Goal: Transaction & Acquisition: Purchase product/service

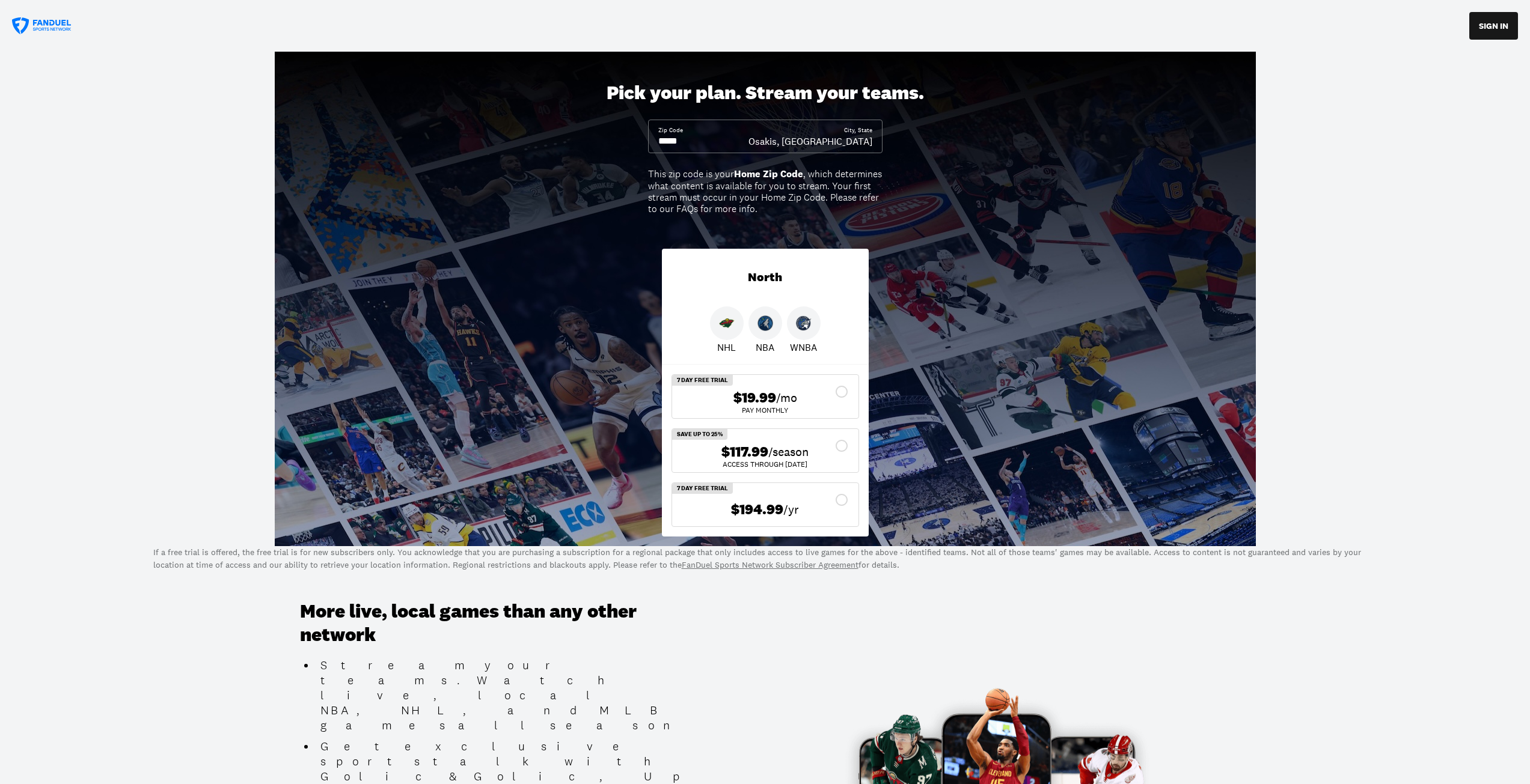
drag, startPoint x: 682, startPoint y: 136, endPoint x: 672, endPoint y: 140, distance: 10.8
click at [672, 140] on input at bounding box center [703, 141] width 90 height 14
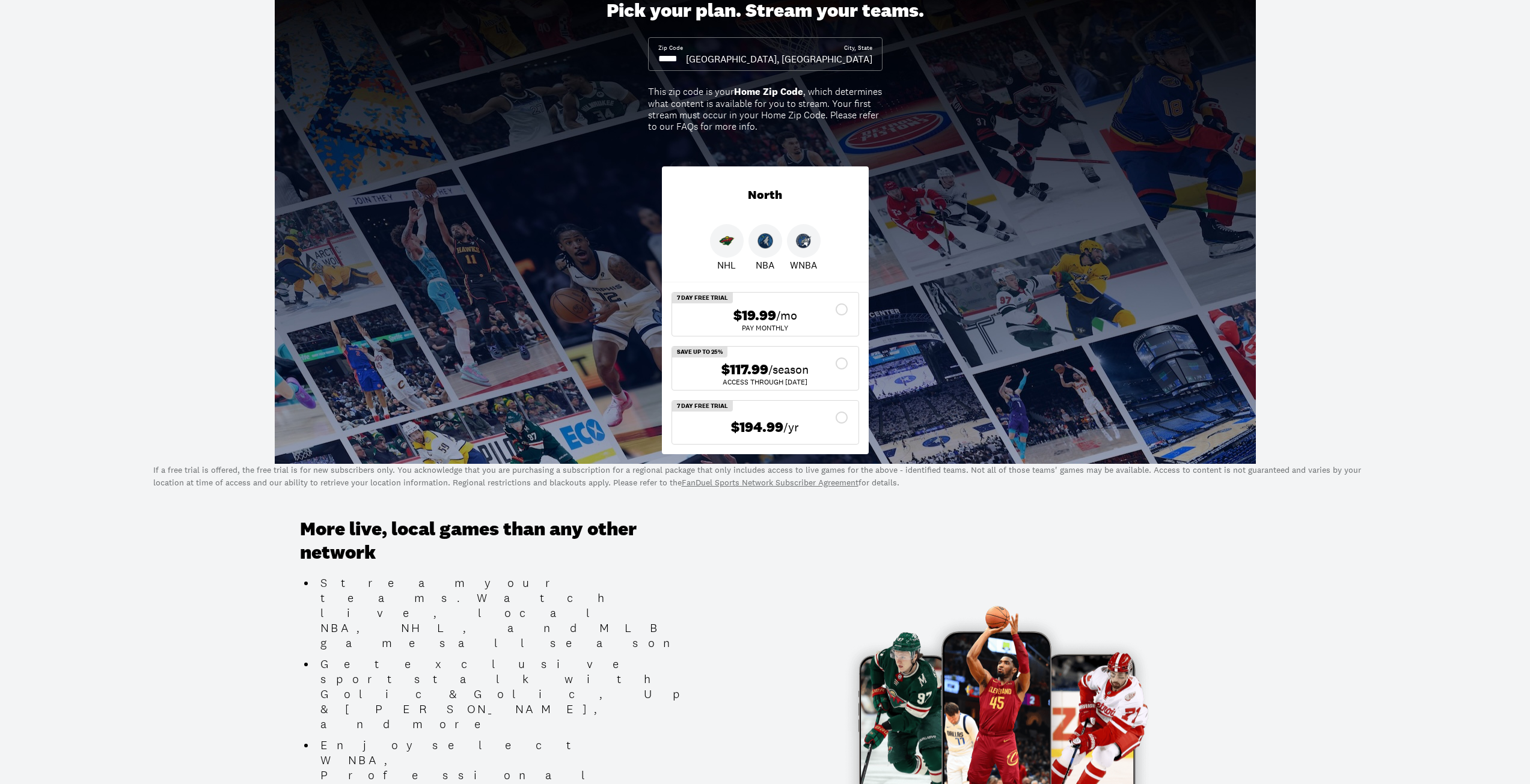
scroll to position [77, 0]
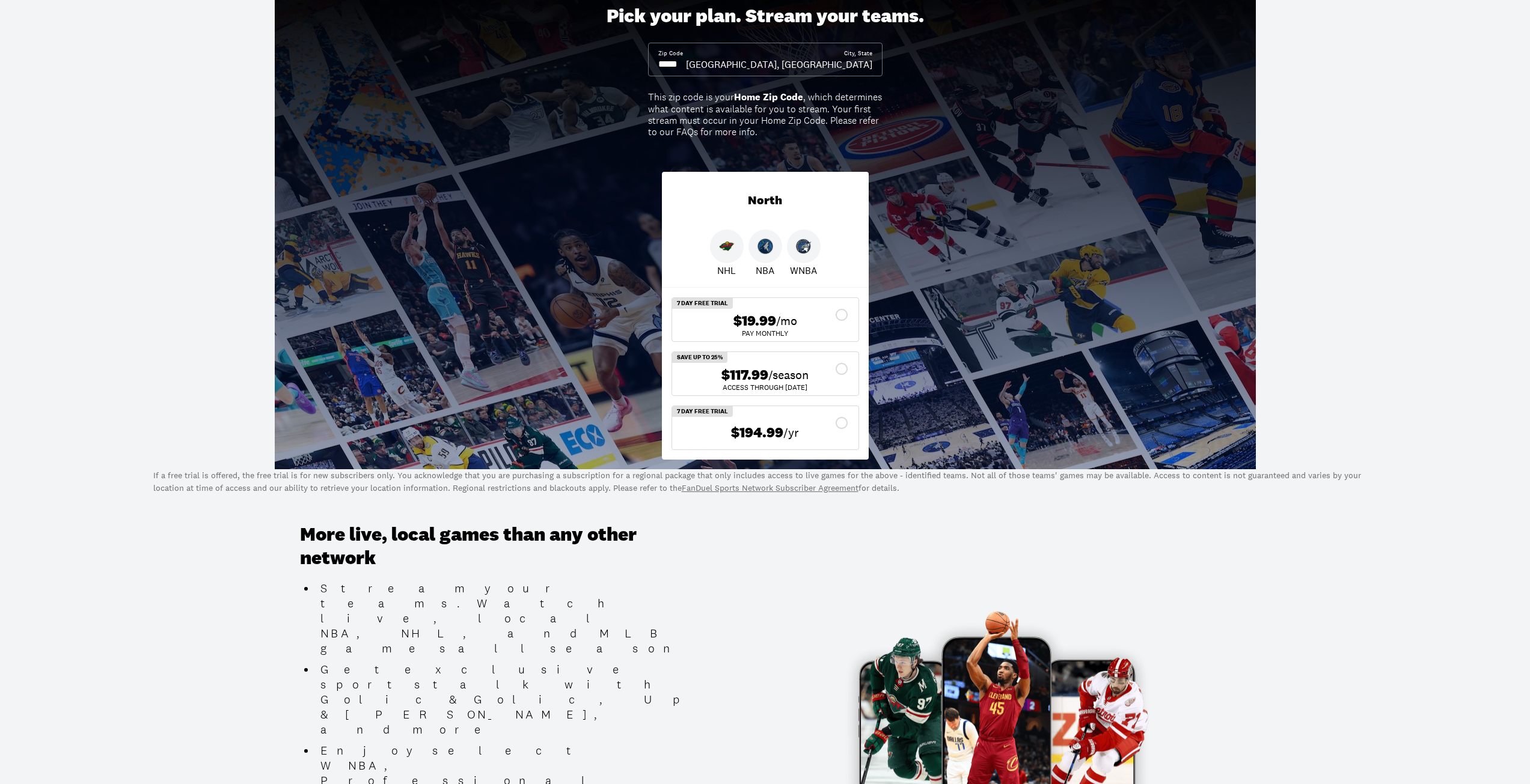
type input "*****"
click at [843, 371] on div "$117.99 /season" at bounding box center [765, 376] width 167 height 18
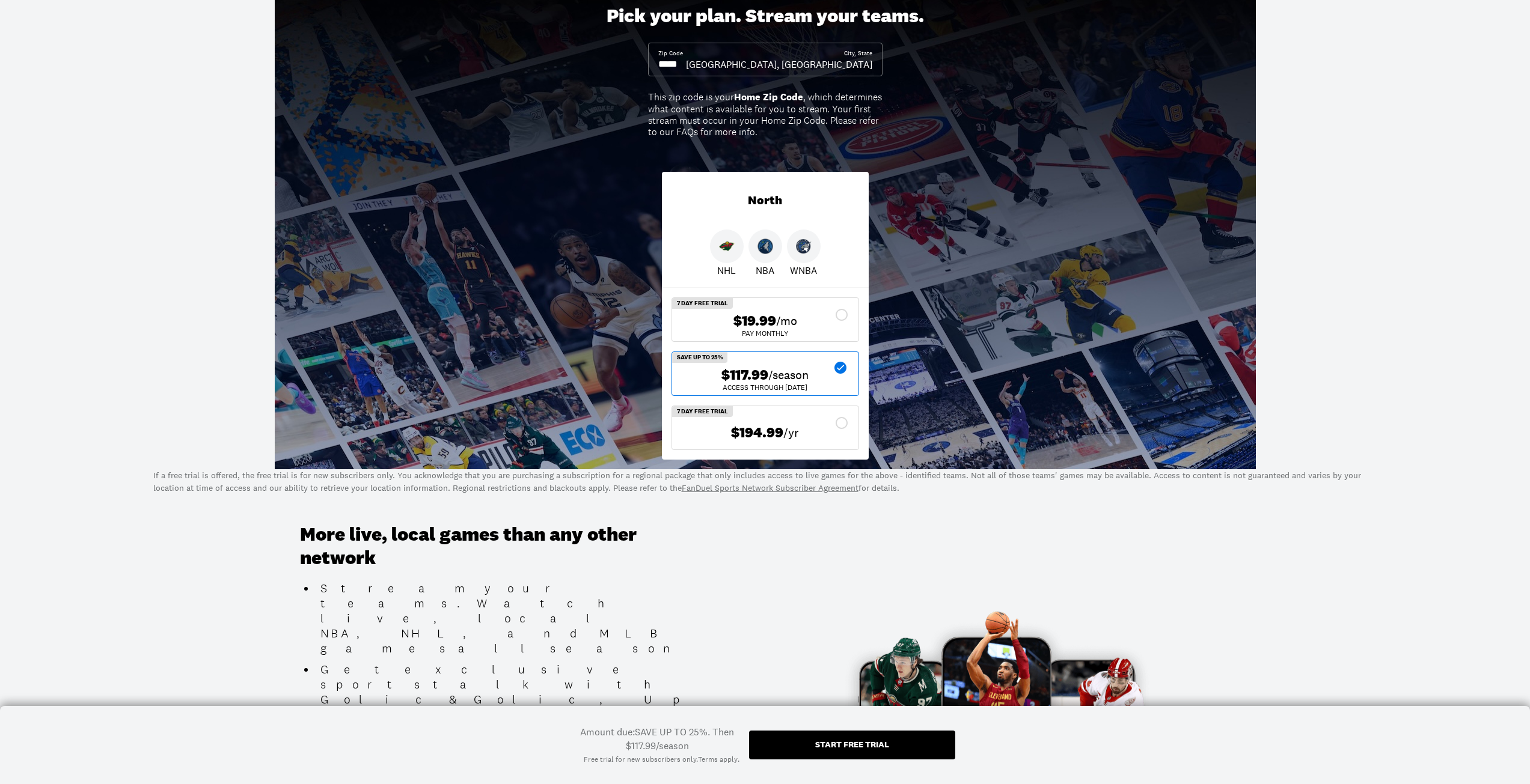
click at [844, 747] on div "Start free trial" at bounding box center [852, 744] width 74 height 9
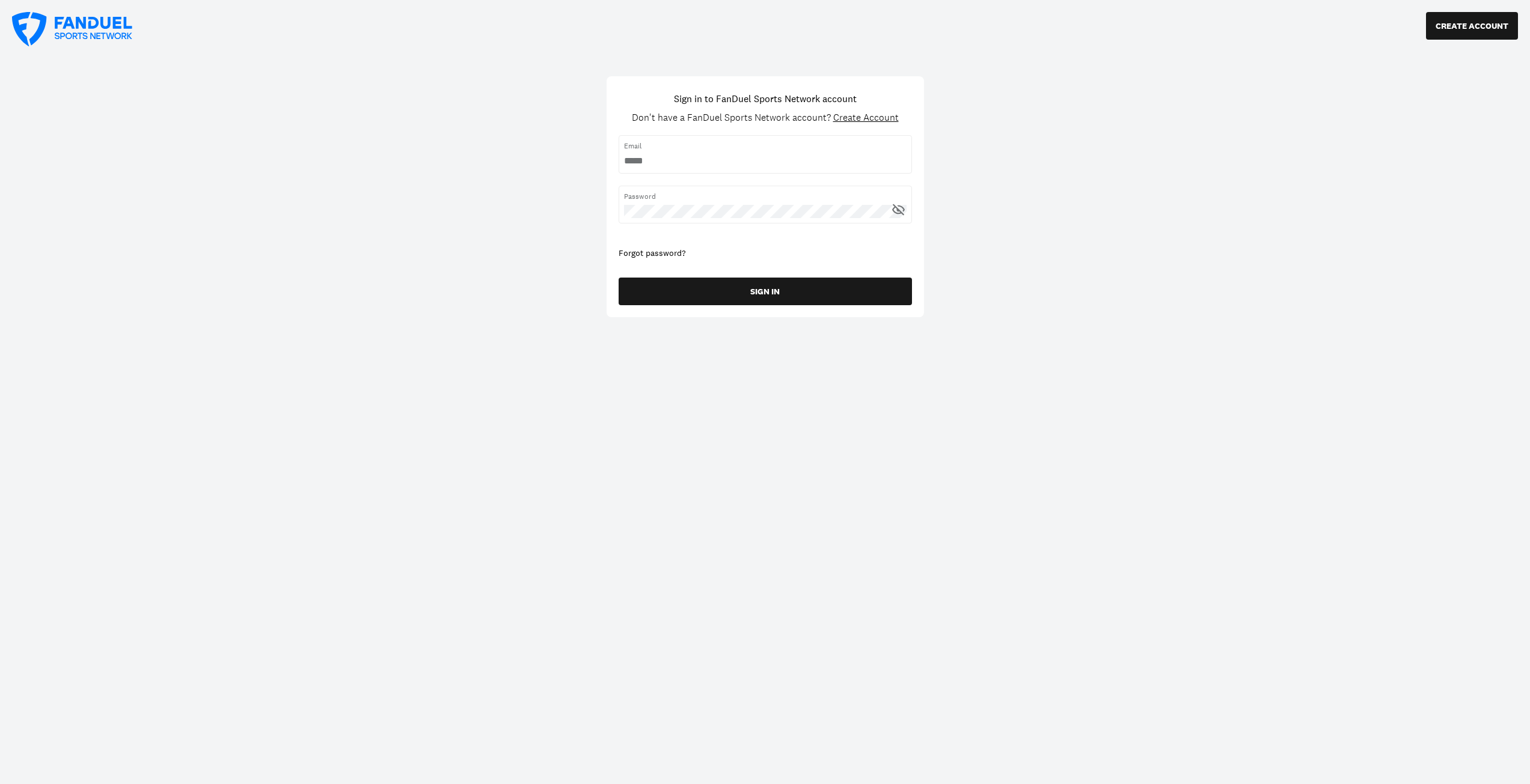
click at [655, 157] on input "username" at bounding box center [765, 161] width 282 height 14
type input "**********"
click at [794, 291] on button "SIGN IN" at bounding box center [765, 291] width 294 height 28
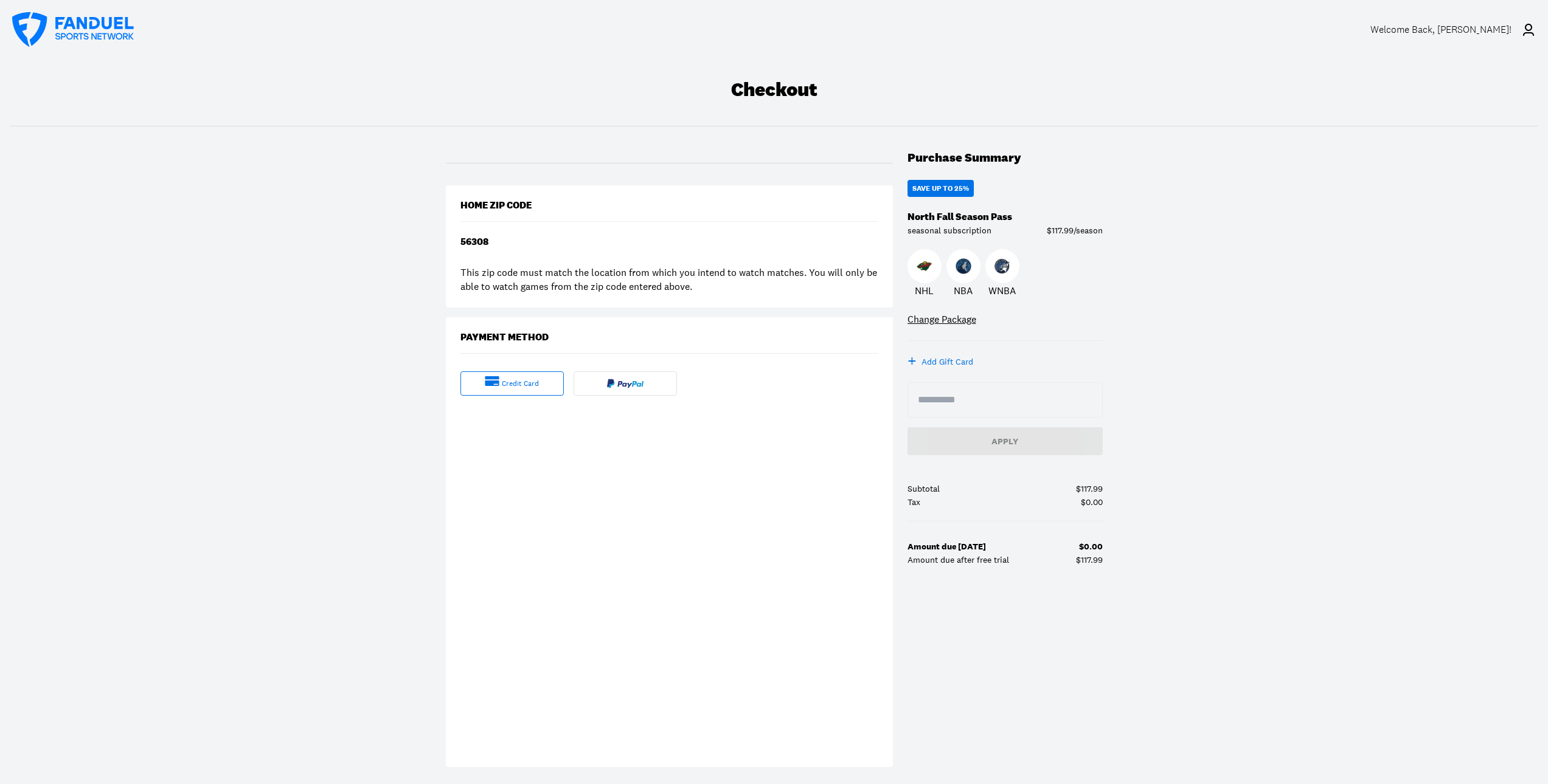
click at [532, 391] on div "credit card" at bounding box center [512, 383] width 103 height 24
click at [621, 380] on img at bounding box center [625, 383] width 36 height 10
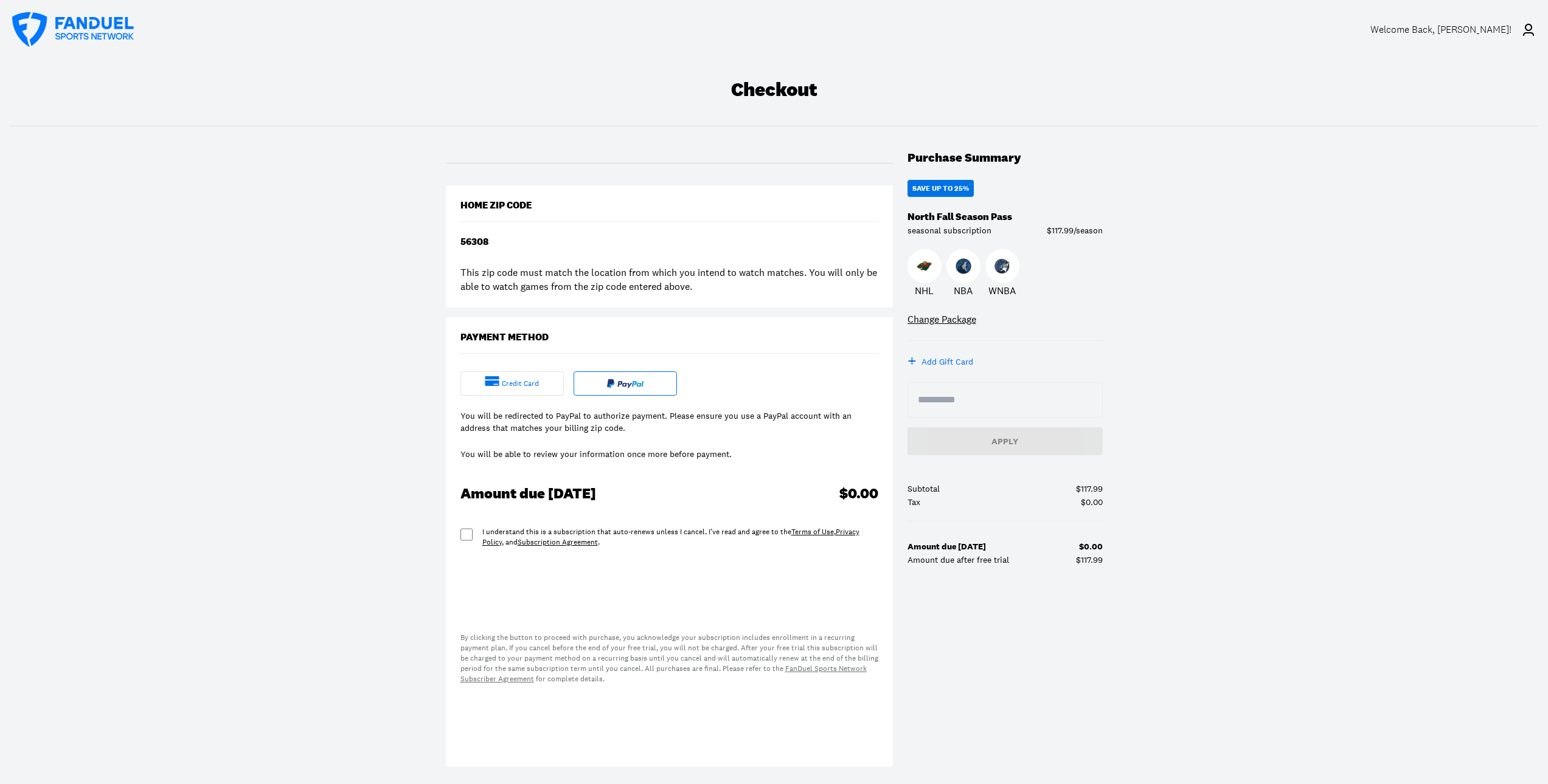
click at [524, 382] on div "credit card" at bounding box center [521, 383] width 37 height 10
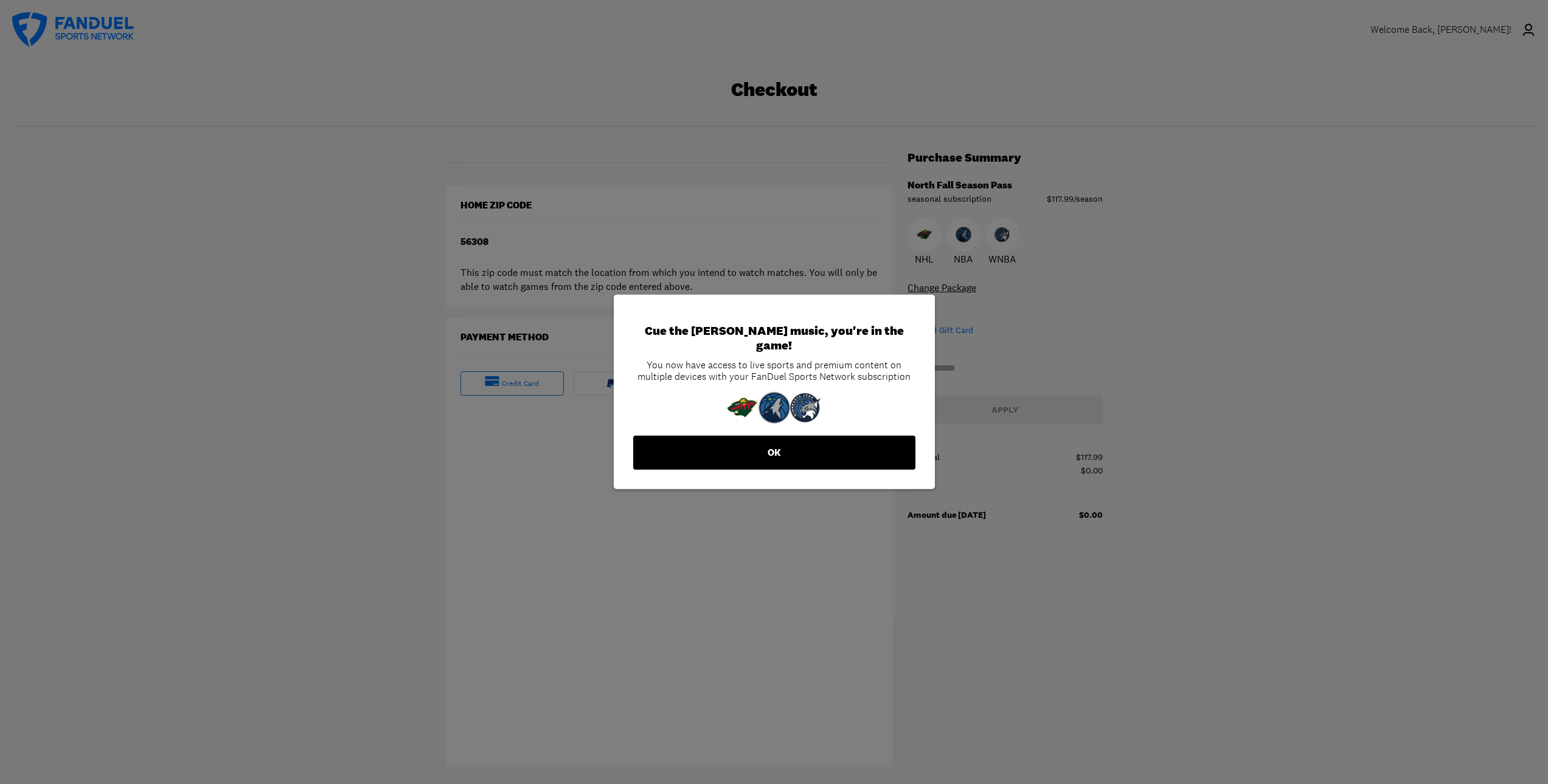
click at [766, 446] on button "OK" at bounding box center [774, 452] width 282 height 34
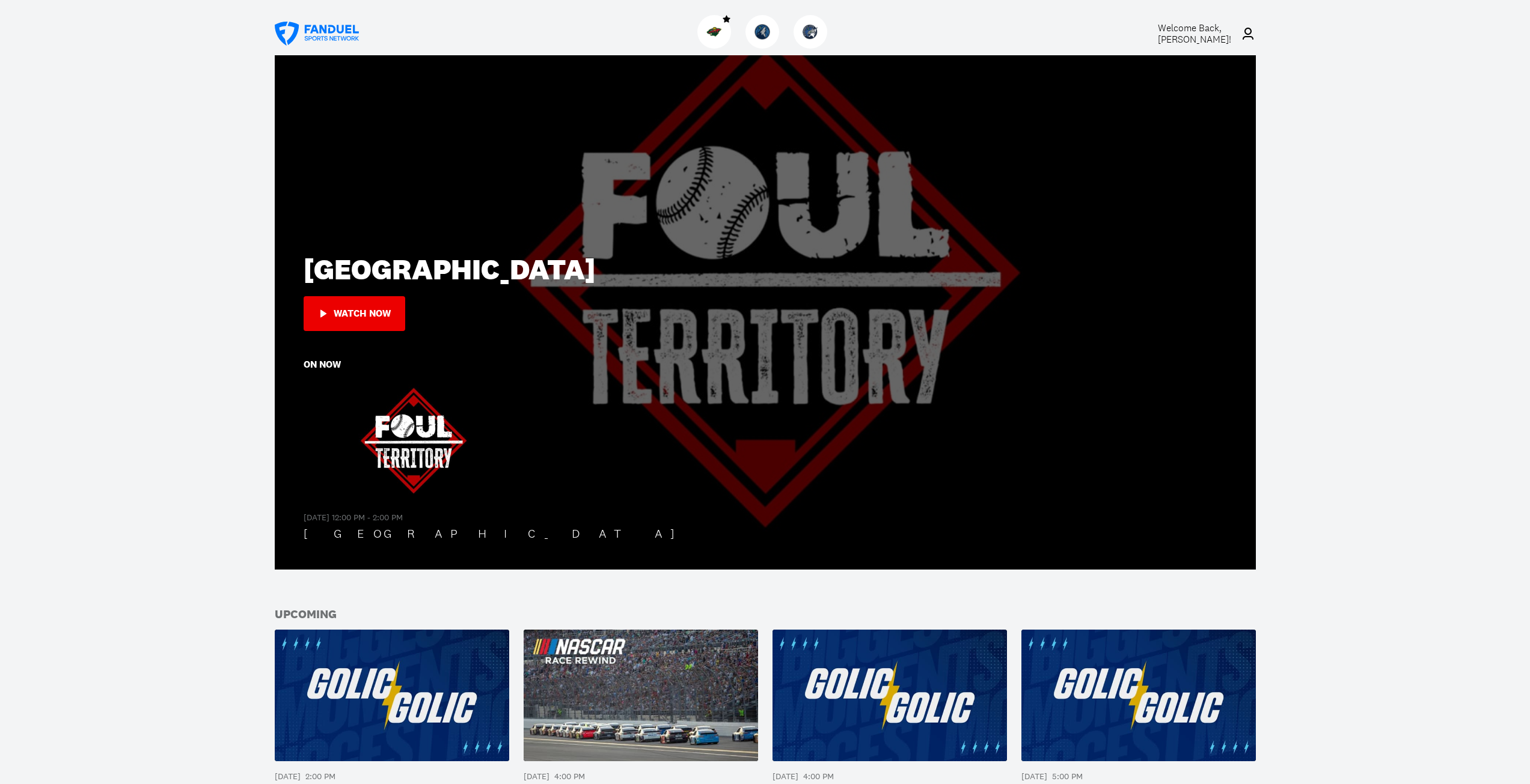
scroll to position [240, 0]
